Goal: Register for event/course

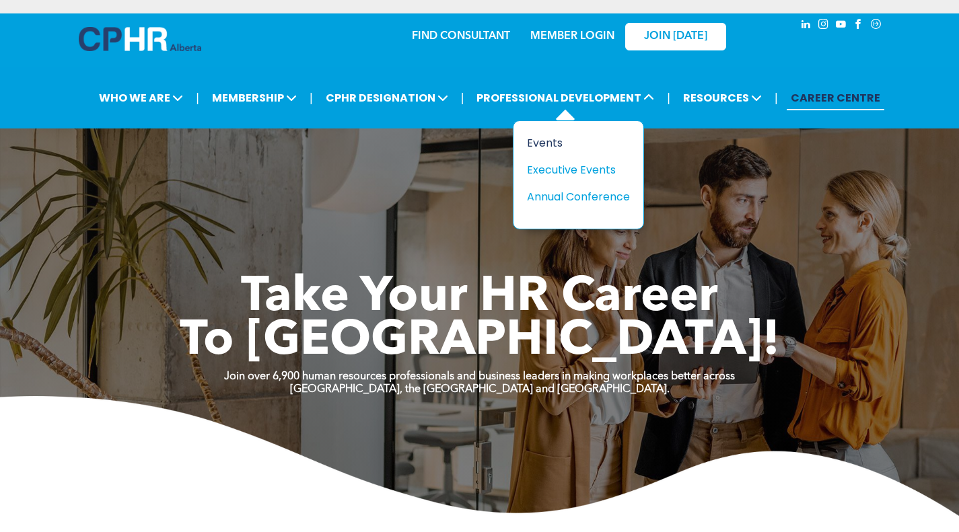
click at [547, 144] on div "Events" at bounding box center [573, 143] width 93 height 17
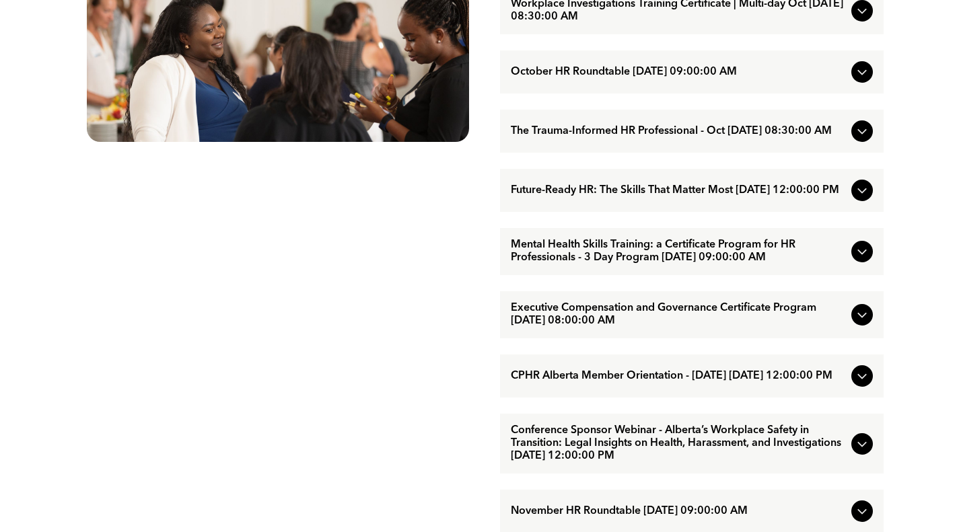
scroll to position [875, 0]
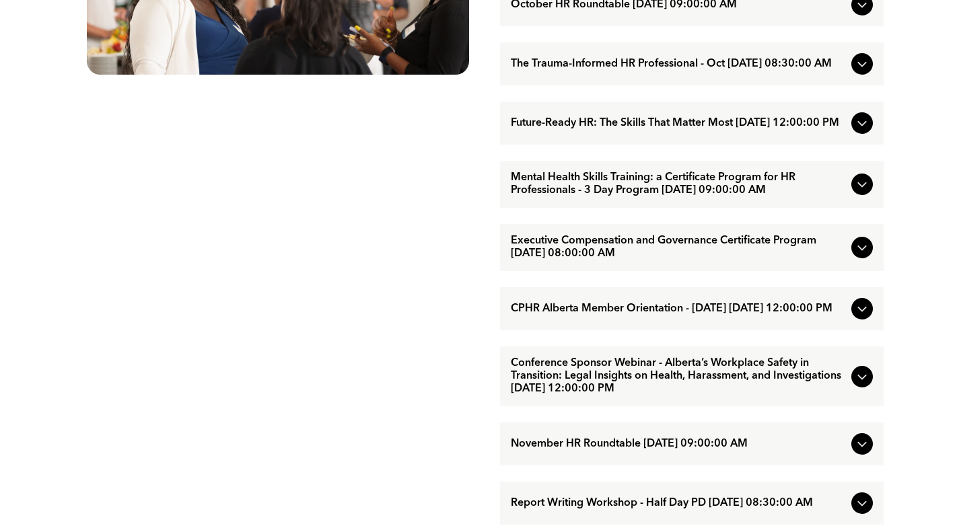
click at [537, 396] on span "Conference Sponsor Webinar - Alberta’s Workplace Safety in Transition: Legal In…" at bounding box center [678, 376] width 335 height 38
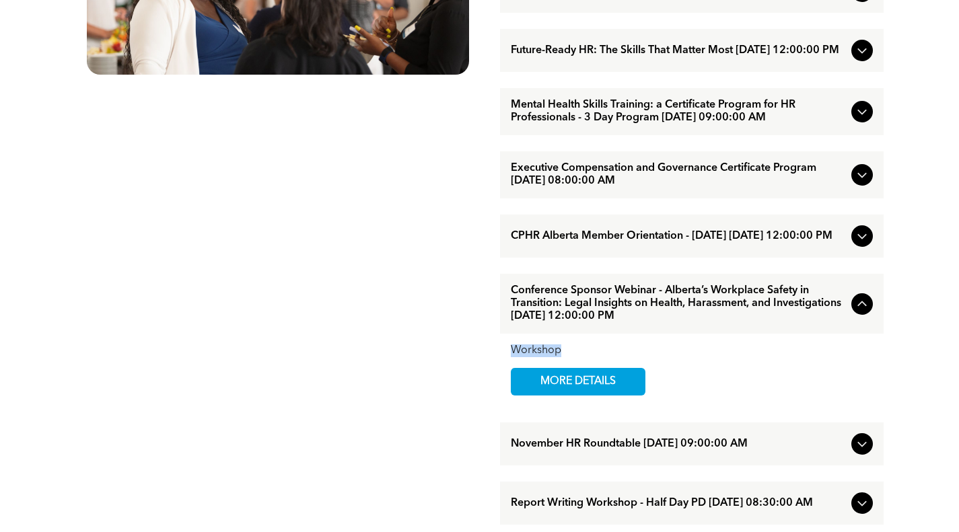
click at [537, 406] on div "Workshop MORE DETAILS" at bounding box center [691, 370] width 383 height 73
click at [541, 395] on span "MORE DETAILS" at bounding box center [578, 382] width 106 height 26
